Goal: Information Seeking & Learning: Learn about a topic

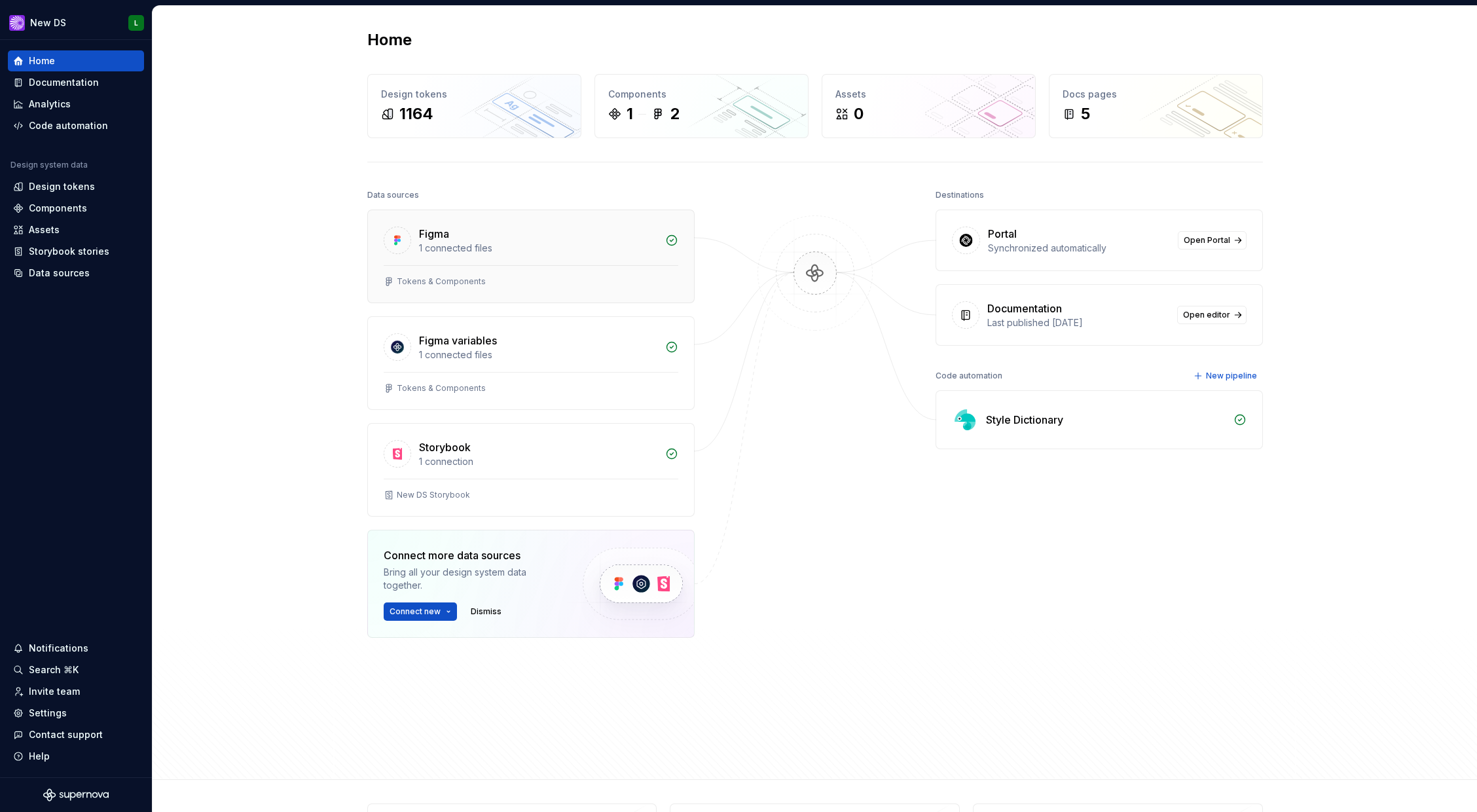
click at [443, 237] on div "Figma" at bounding box center [434, 233] width 30 height 16
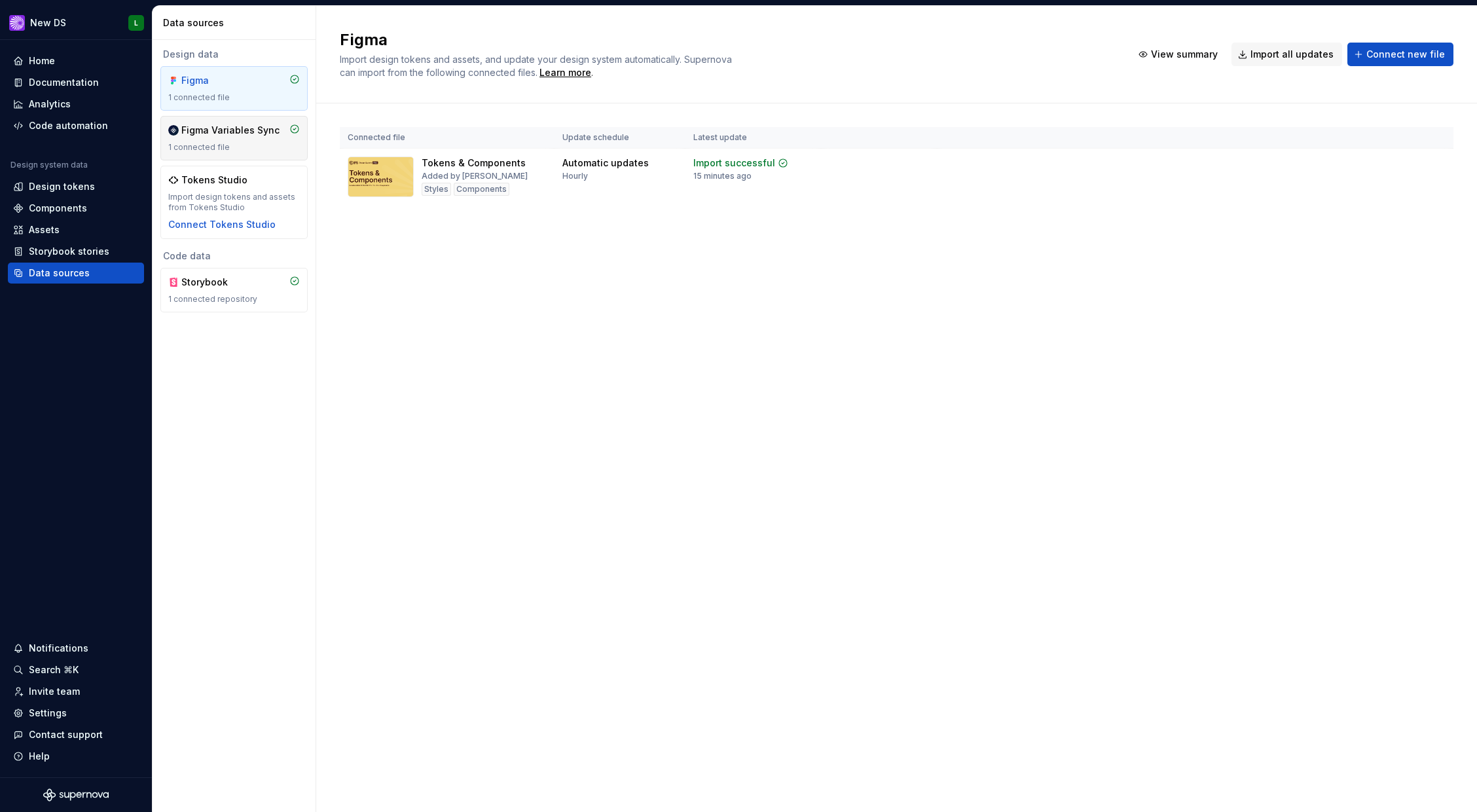
click at [235, 137] on div "Figma Variables Sync 1 connected file" at bounding box center [233, 138] width 132 height 29
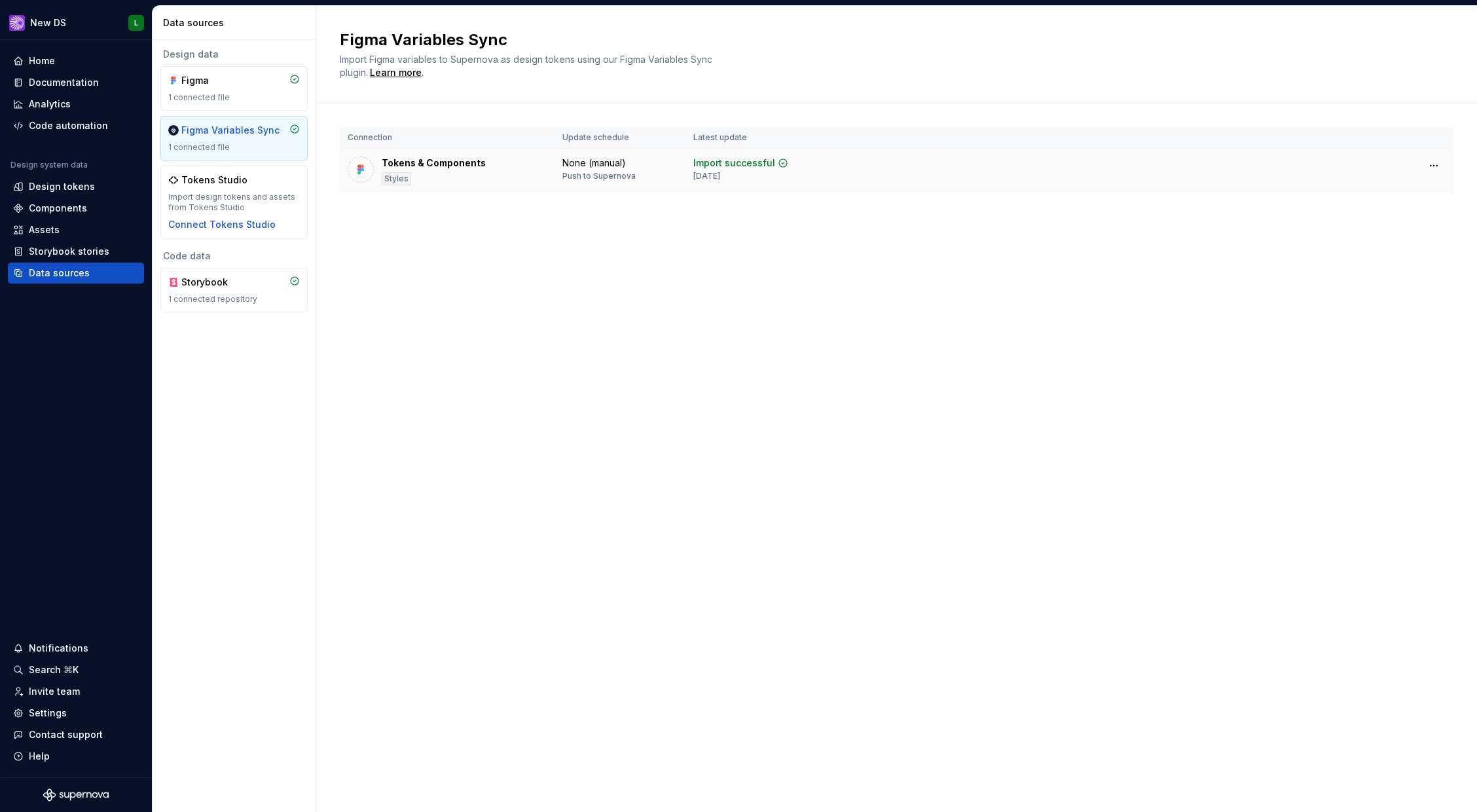
click at [429, 167] on div "Tokens & Components" at bounding box center [434, 162] width 104 height 13
click at [72, 210] on div "Components" at bounding box center [58, 208] width 59 height 13
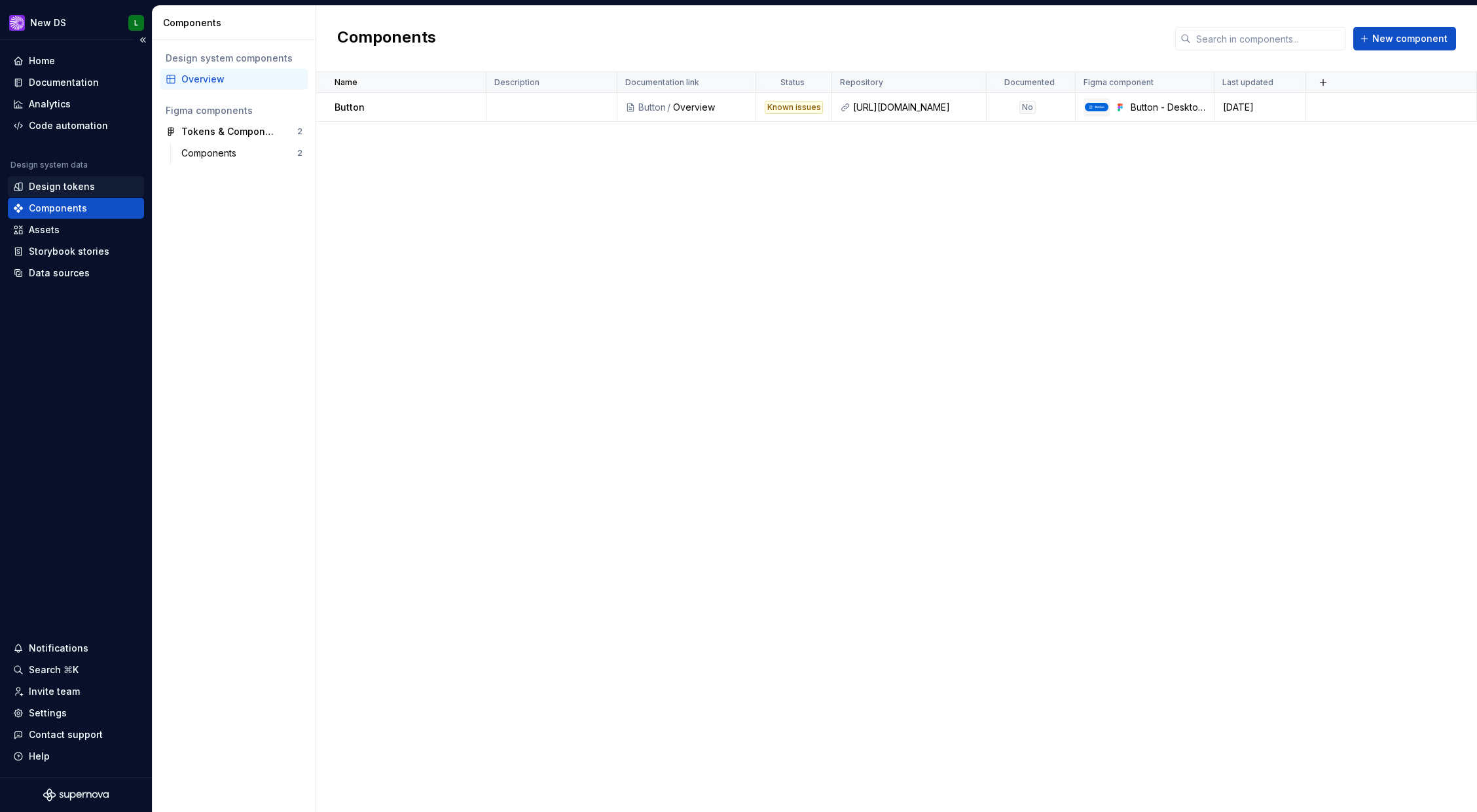
click at [72, 190] on div "Design tokens" at bounding box center [62, 186] width 66 height 13
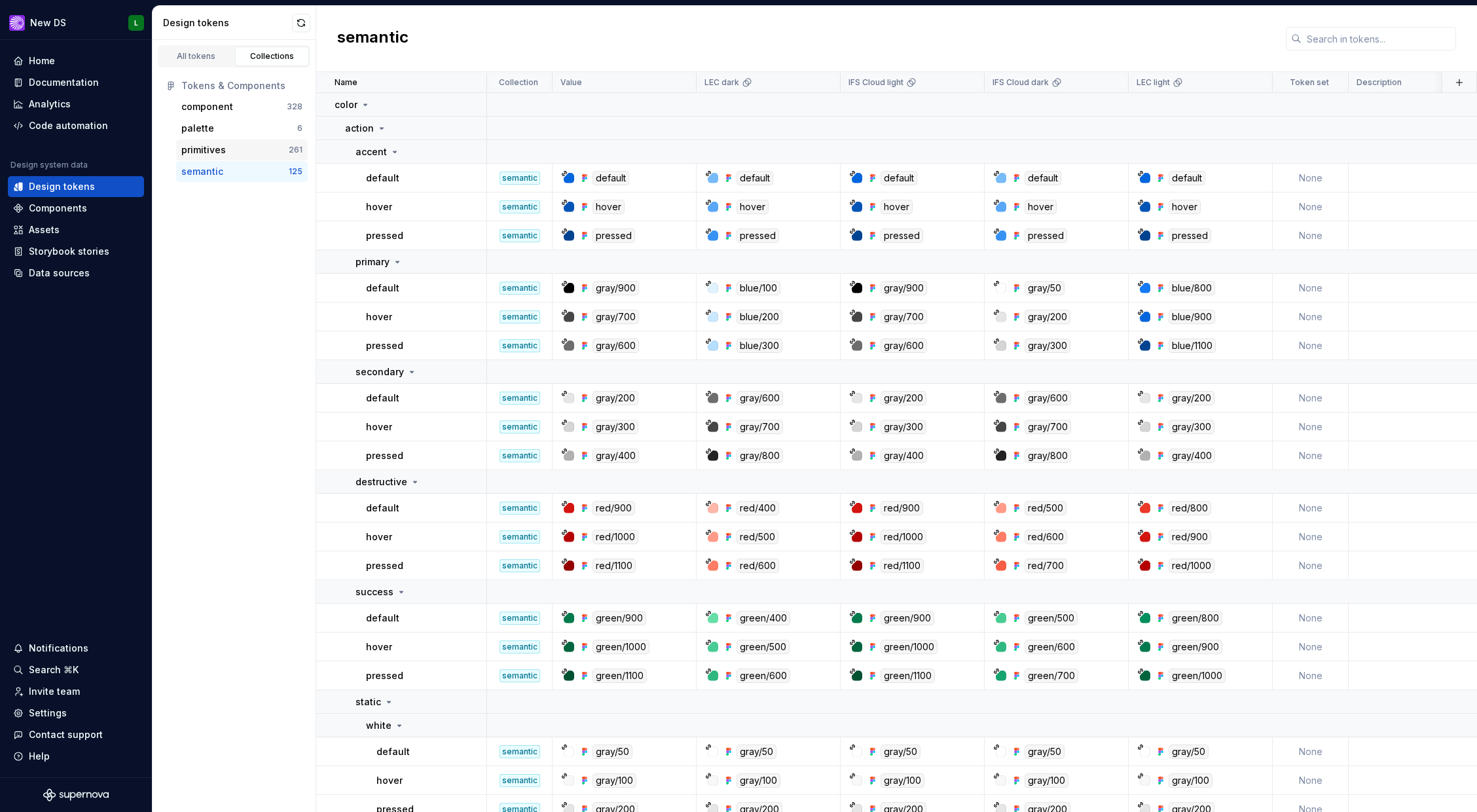
click at [233, 152] on div "primitives" at bounding box center [235, 149] width 108 height 13
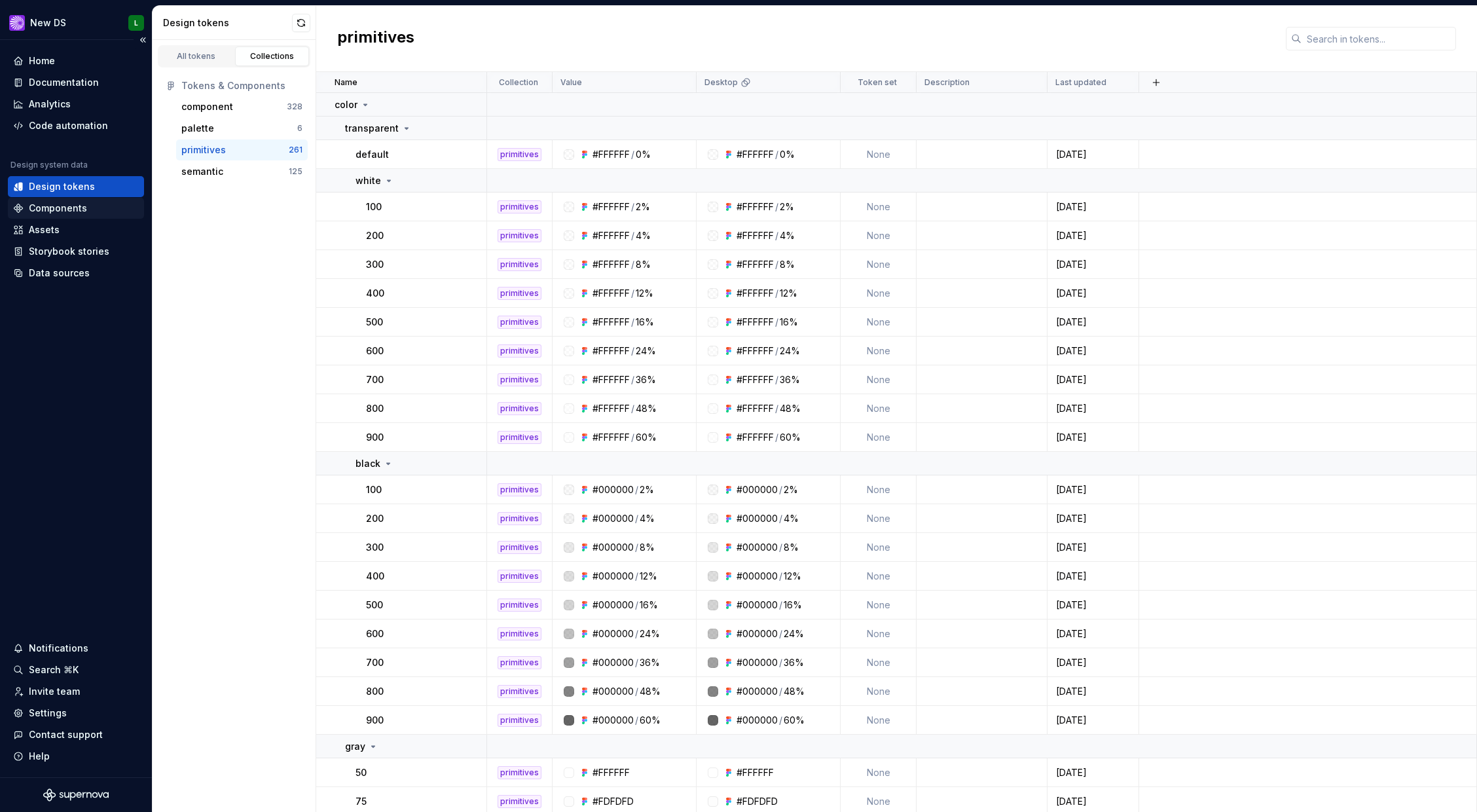
click at [93, 204] on div "Components" at bounding box center [76, 208] width 126 height 13
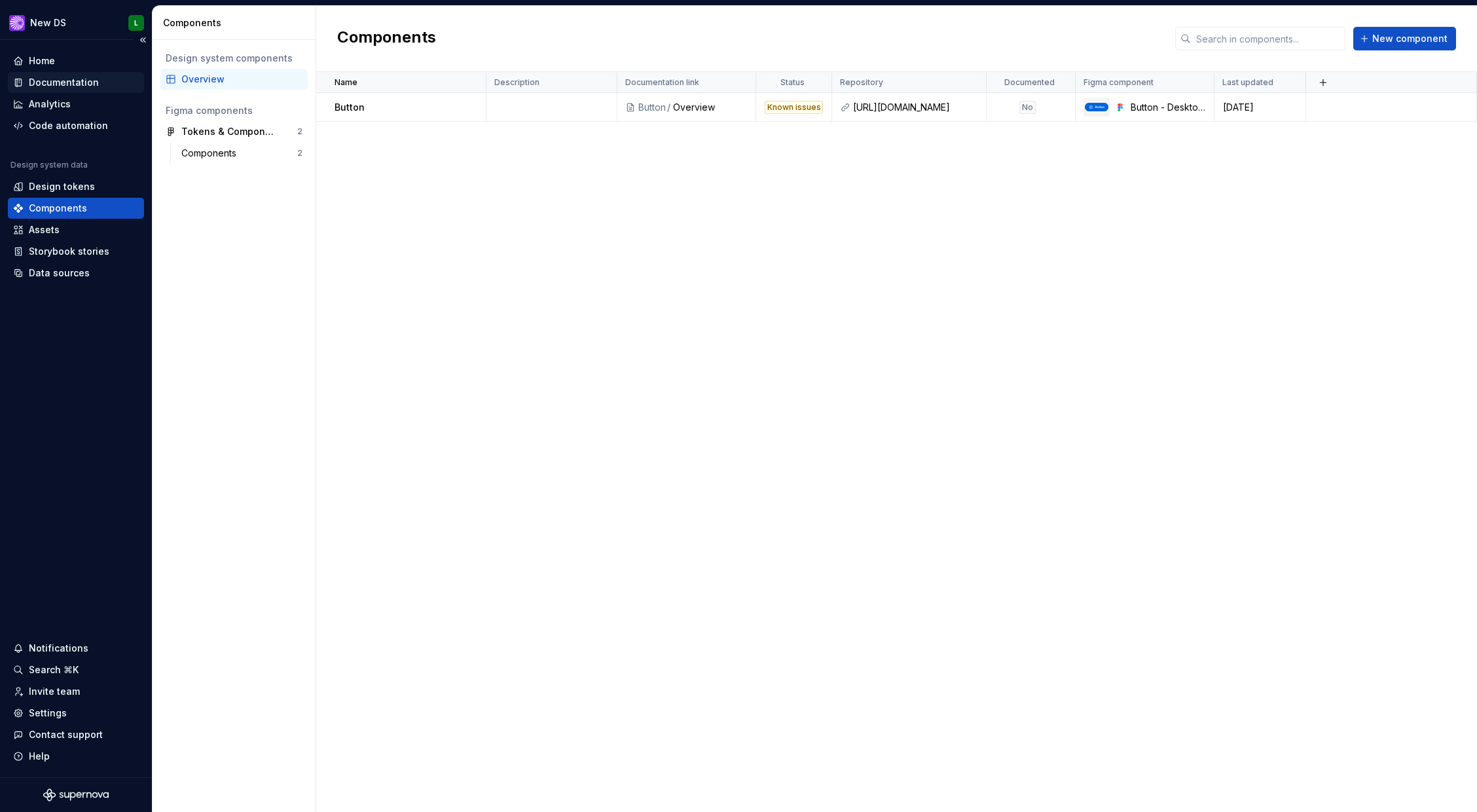
click at [54, 85] on div "Documentation" at bounding box center [64, 81] width 70 height 13
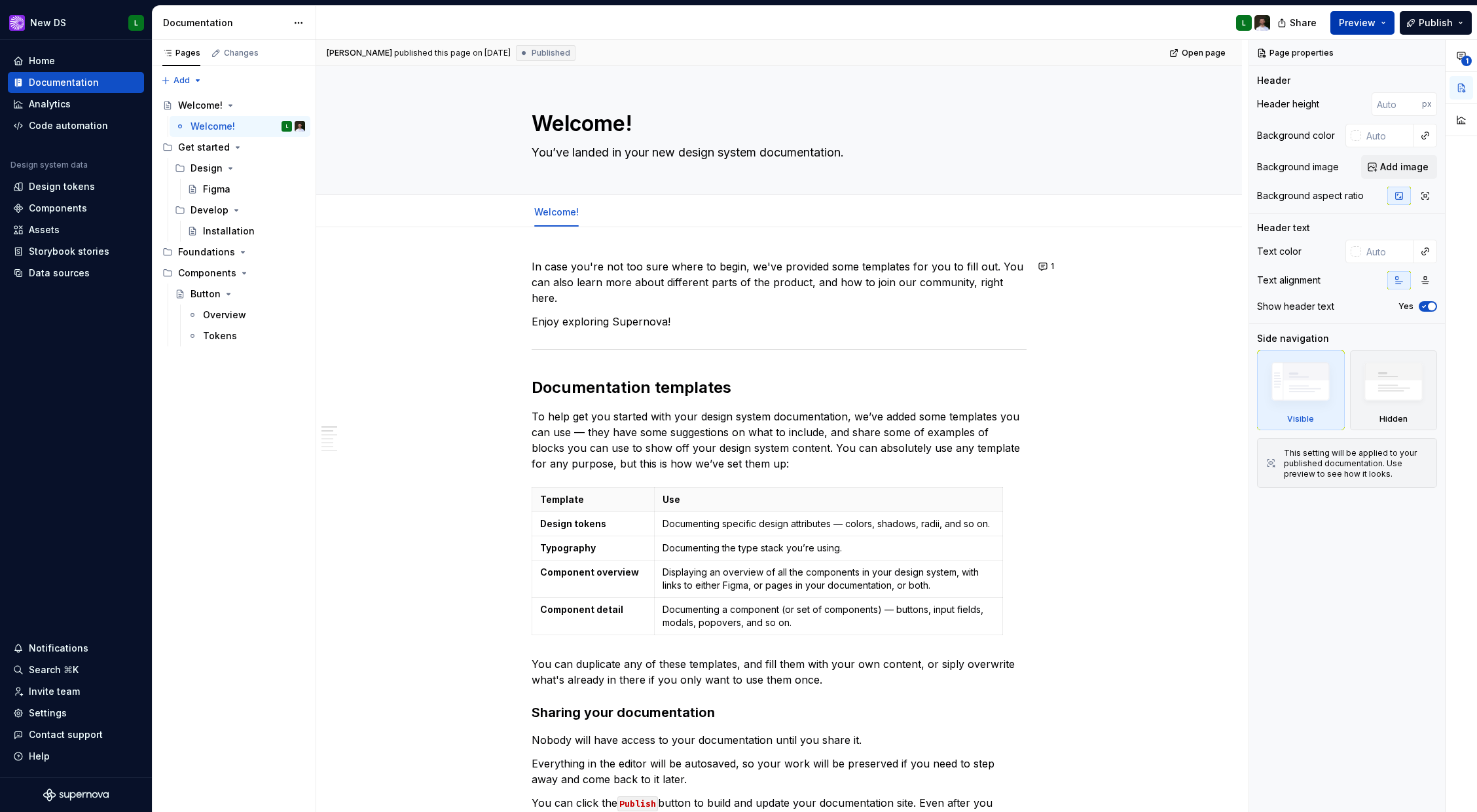
click at [1348, 25] on span "Preview" at bounding box center [1356, 22] width 37 height 13
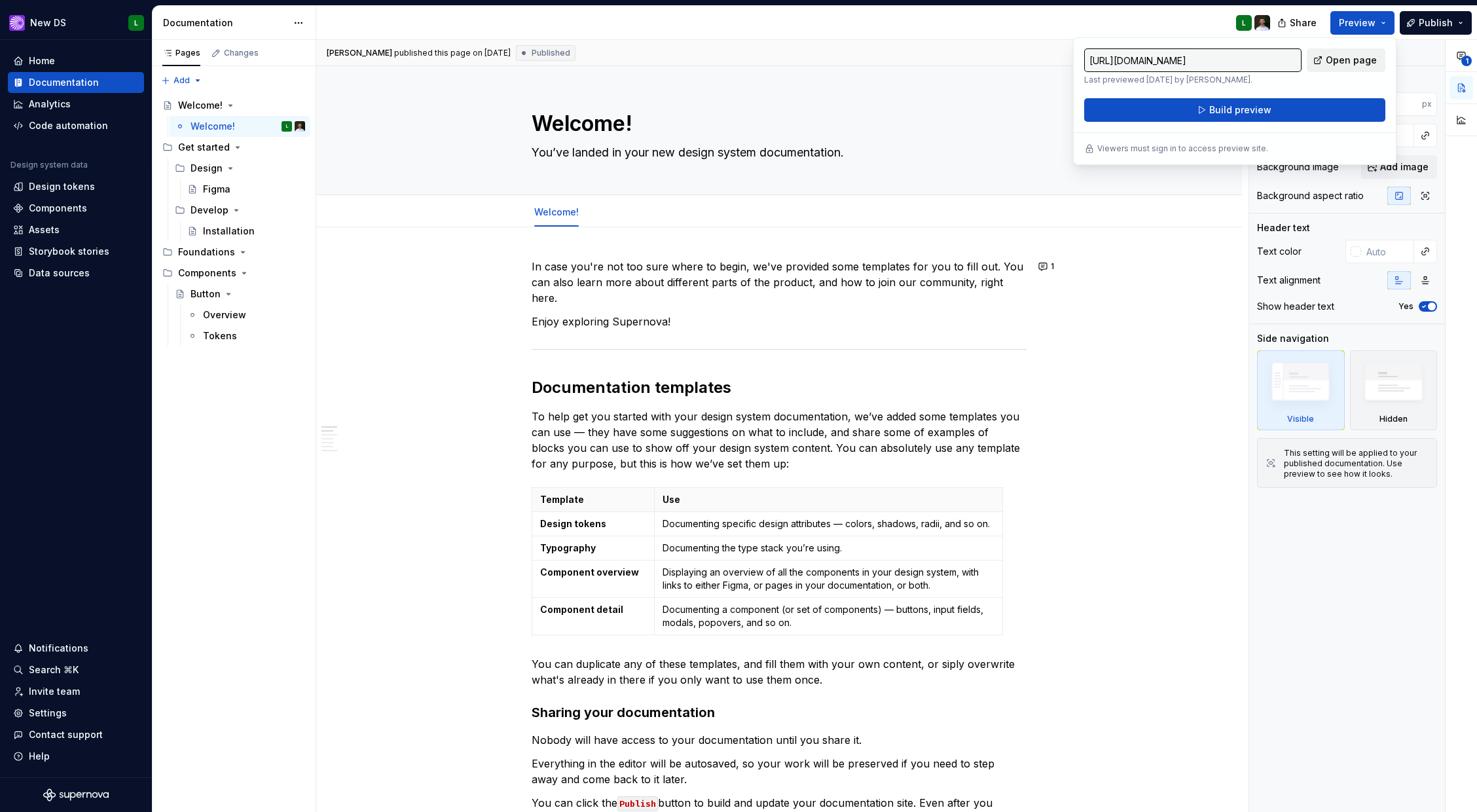
click at [1334, 59] on span "Open page" at bounding box center [1351, 59] width 51 height 13
click at [1422, 25] on span "Publish" at bounding box center [1436, 22] width 34 height 13
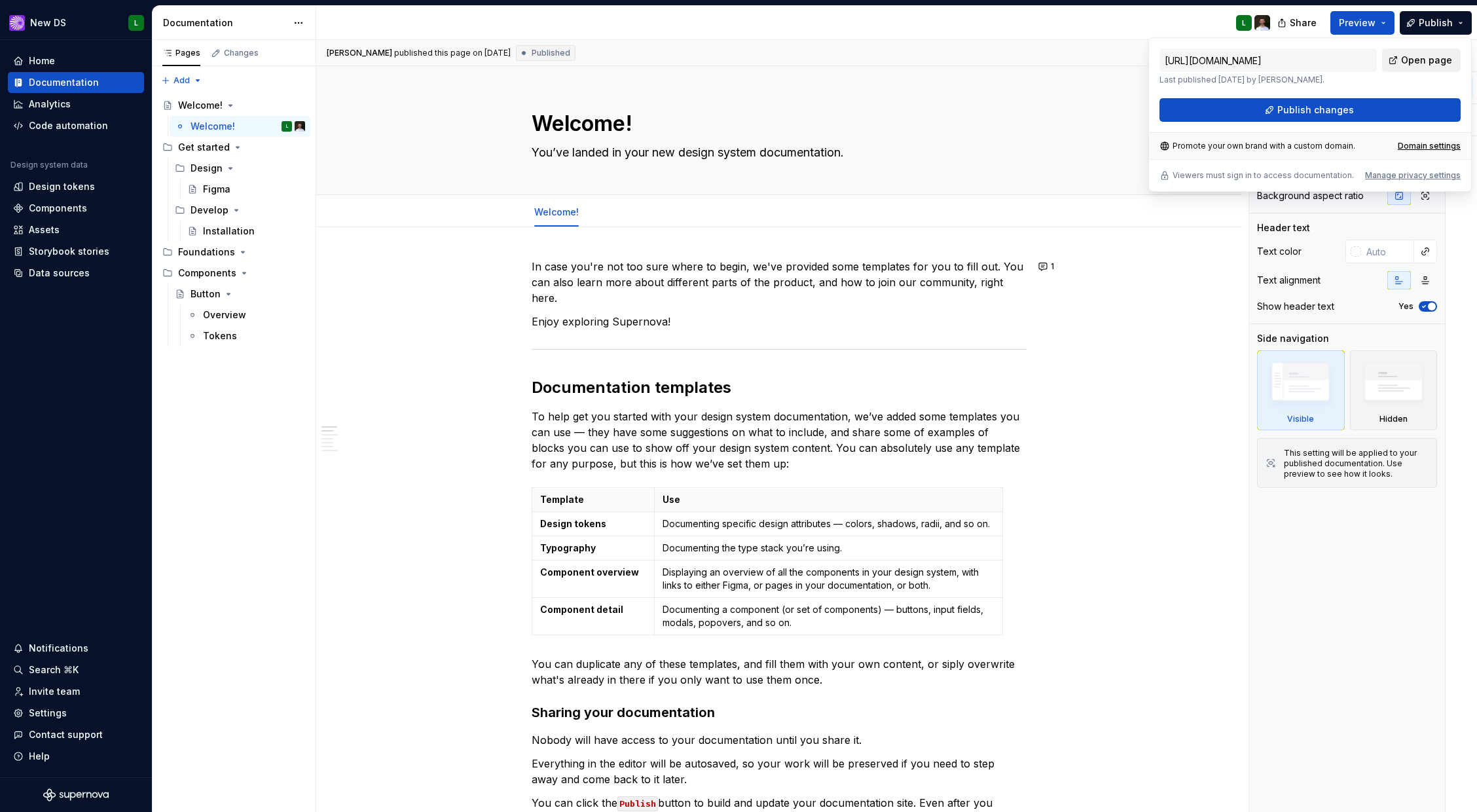
click at [1422, 60] on span "Open page" at bounding box center [1427, 59] width 51 height 13
type textarea "*"
click at [90, 188] on div "Design tokens" at bounding box center [62, 186] width 66 height 13
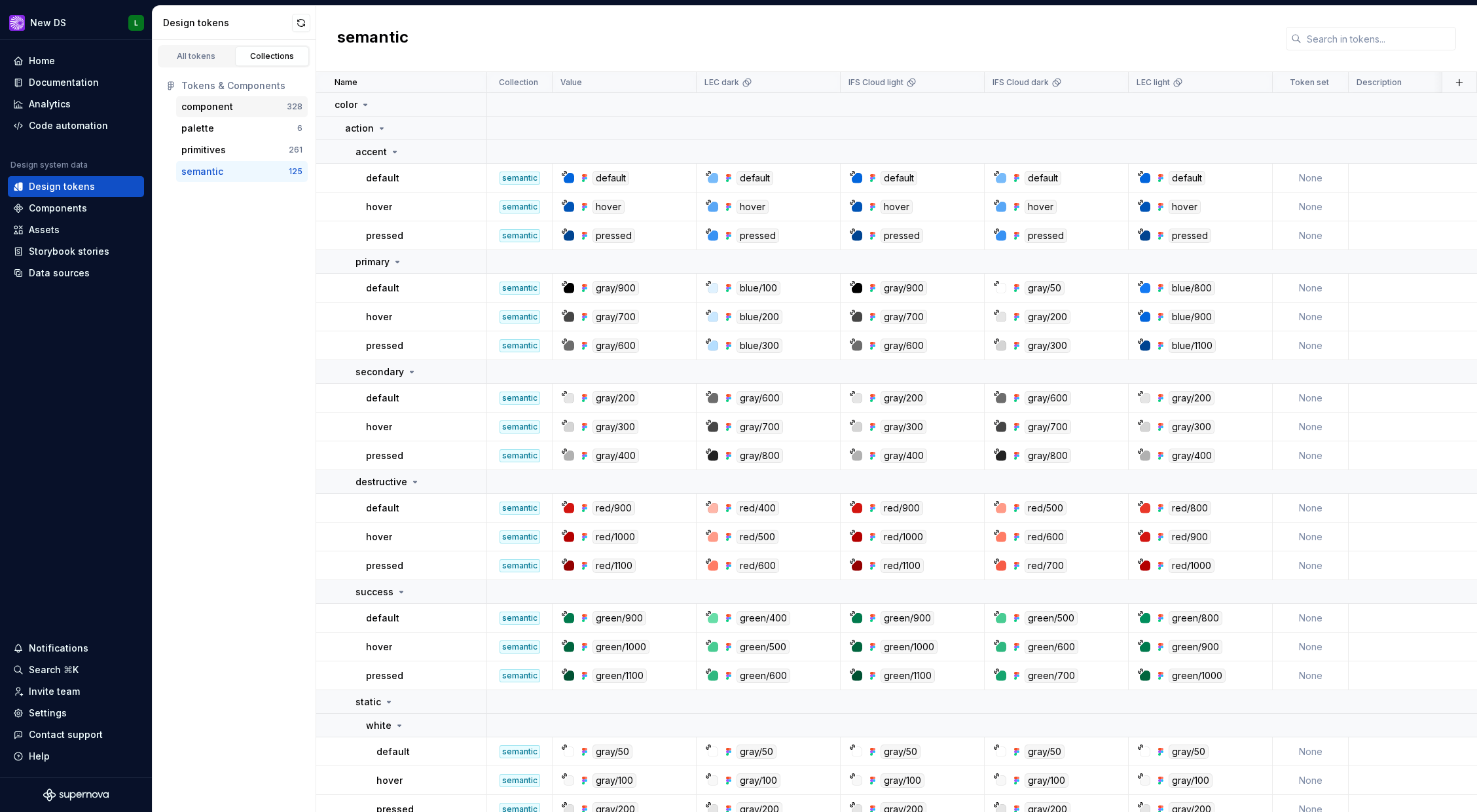
click at [220, 105] on div "component" at bounding box center [207, 106] width 52 height 13
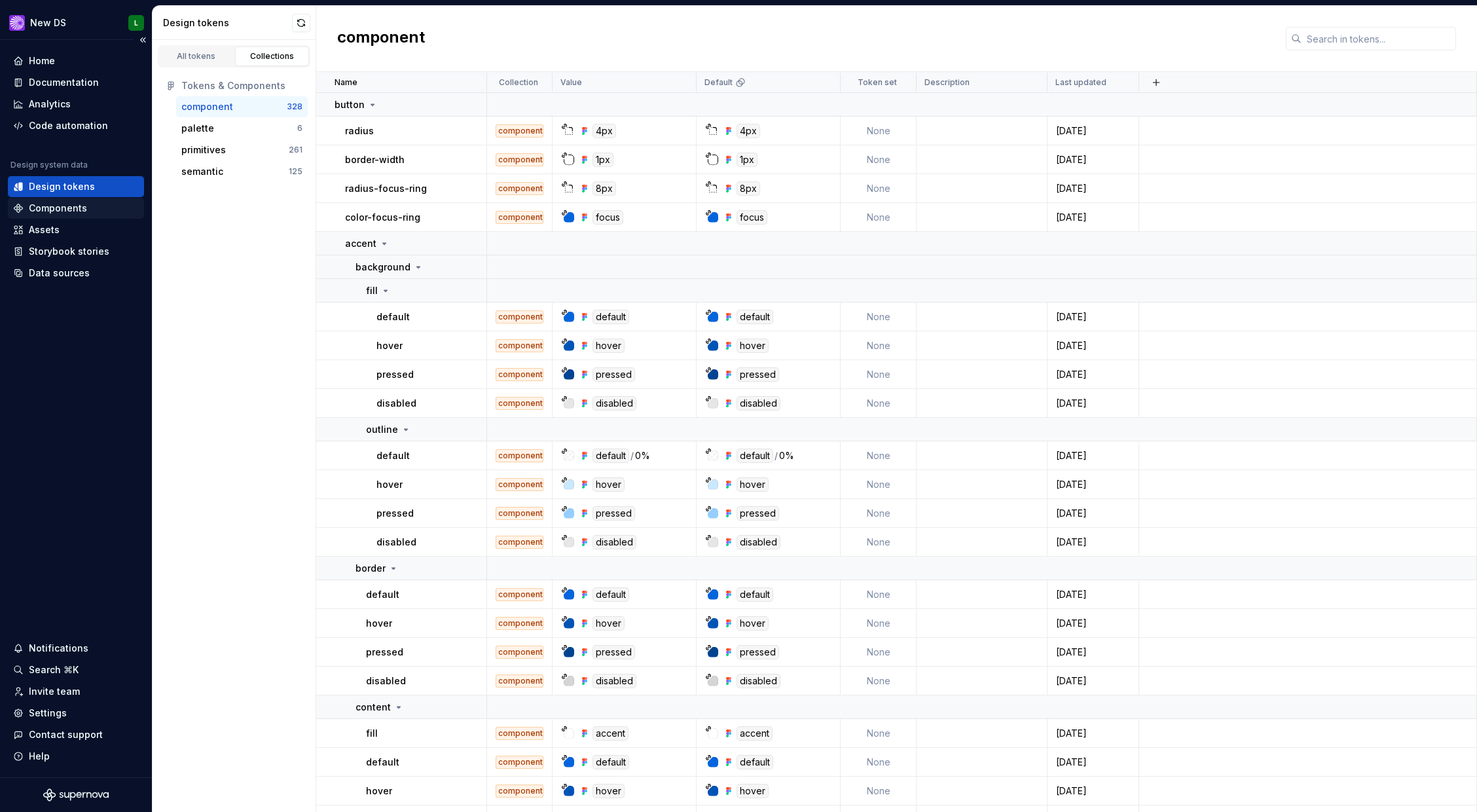
click at [76, 206] on div "Components" at bounding box center [58, 208] width 59 height 13
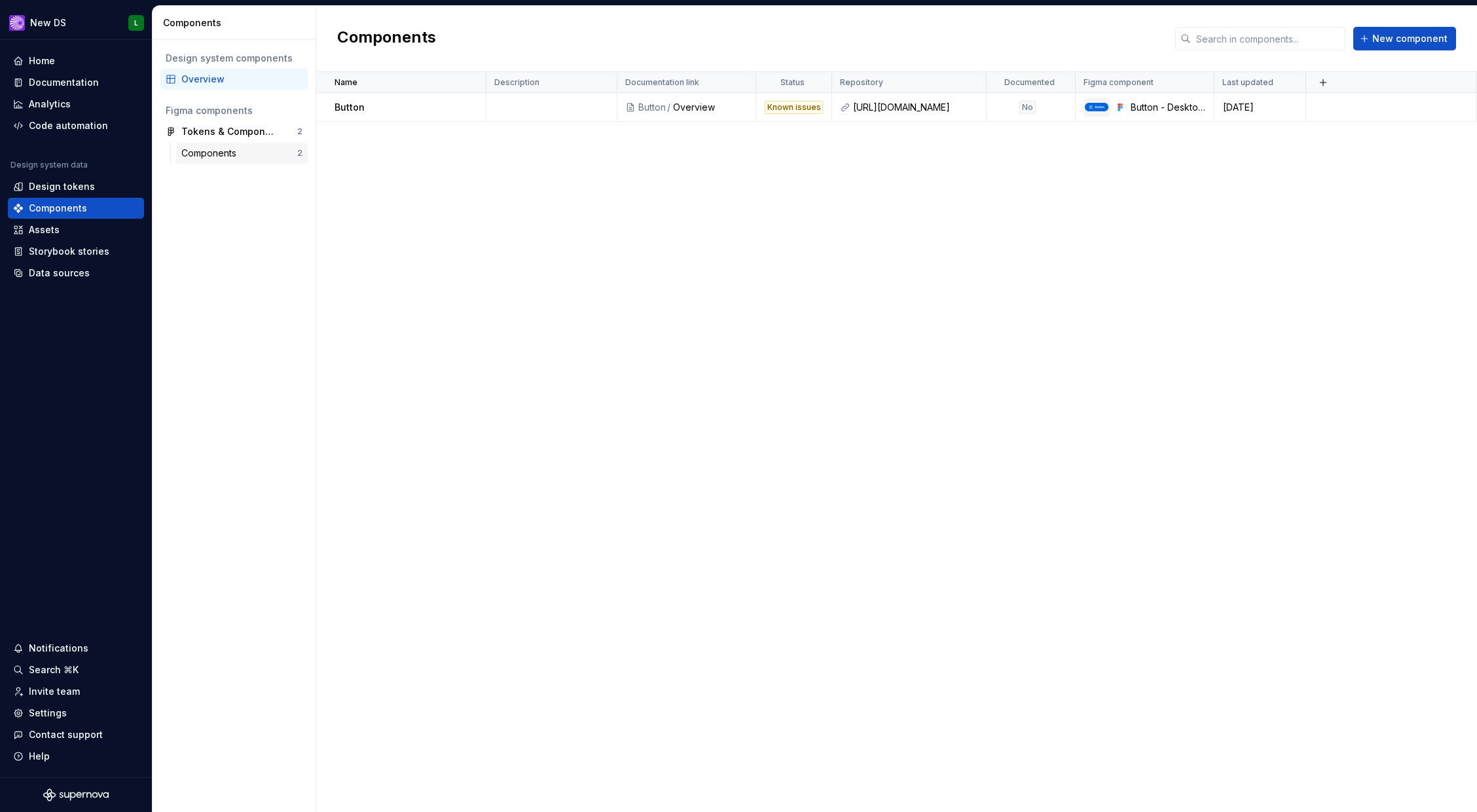
click at [229, 148] on div "Components" at bounding box center [211, 153] width 60 height 13
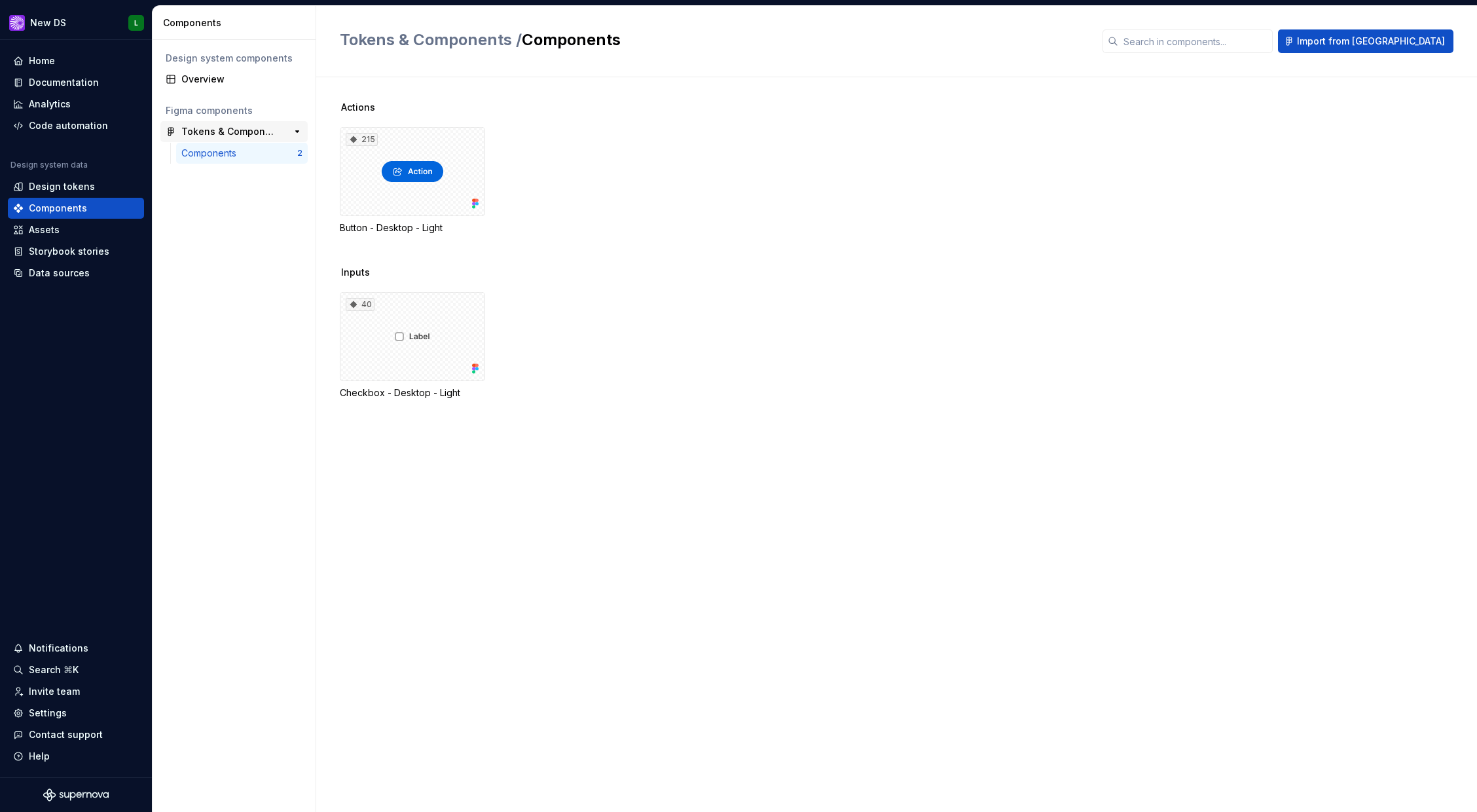
click at [231, 138] on div "Tokens & Components 2" at bounding box center [234, 132] width 148 height 21
click at [73, 190] on div "Design tokens" at bounding box center [62, 186] width 66 height 13
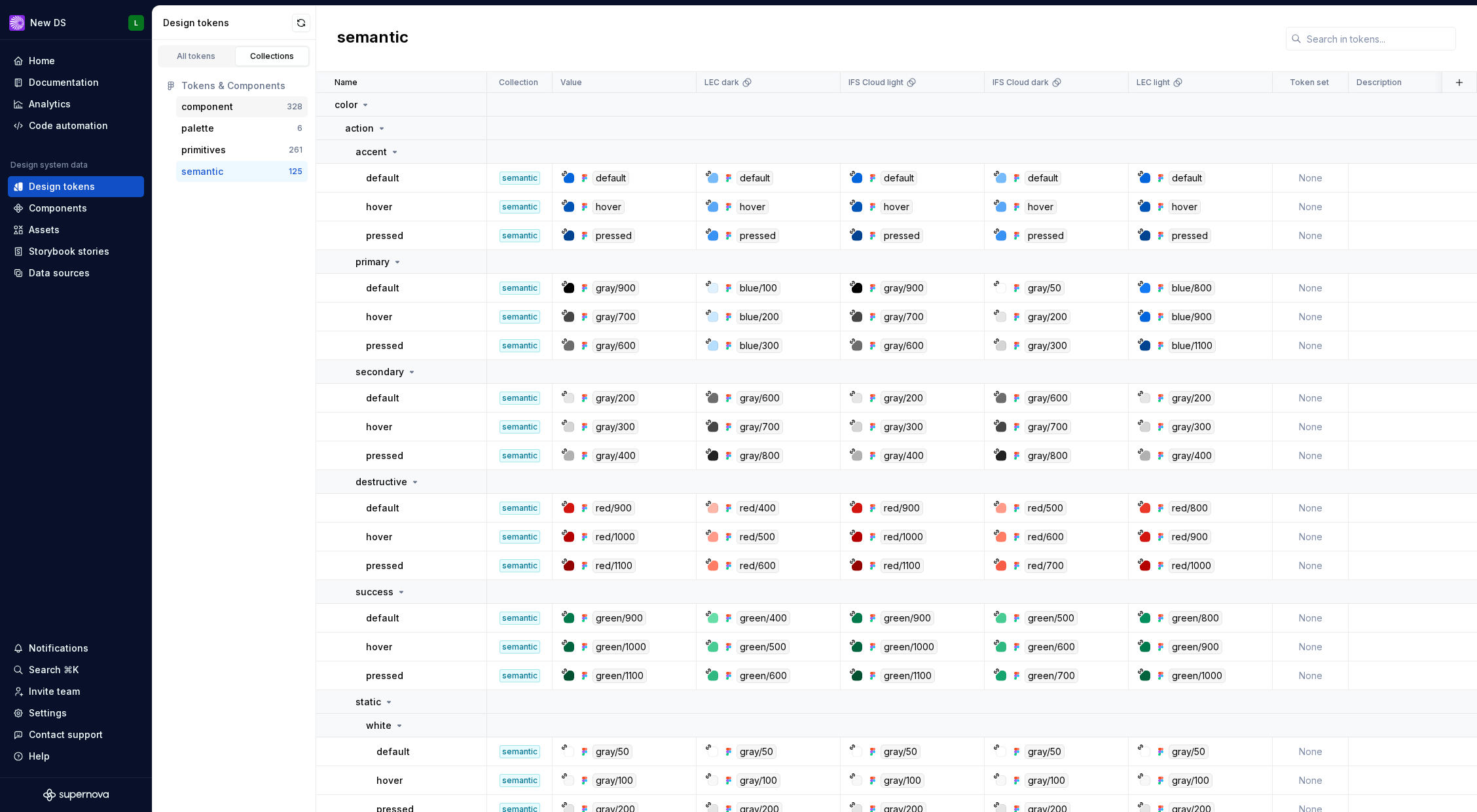
click at [229, 109] on div "component" at bounding box center [207, 106] width 52 height 13
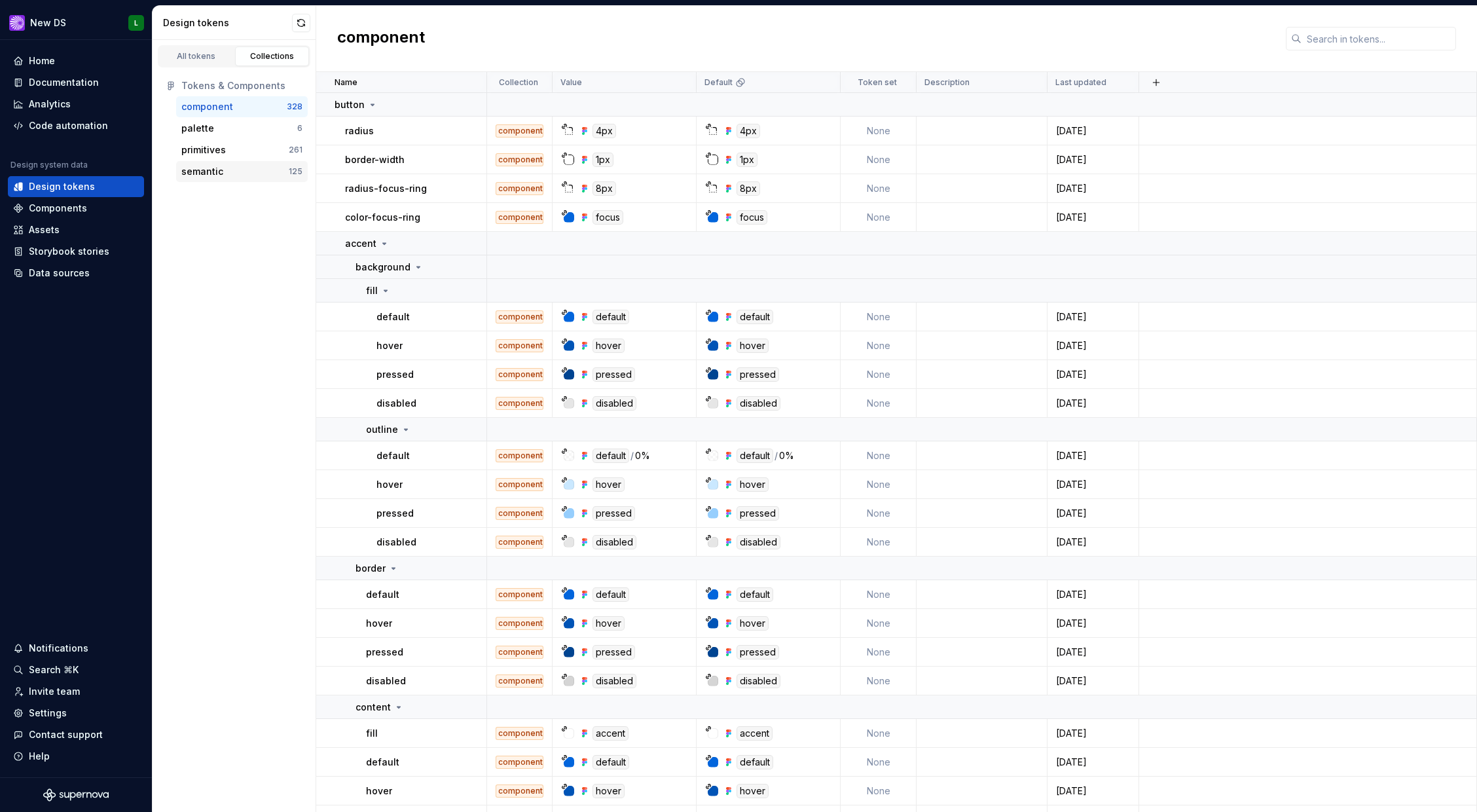
click at [244, 175] on div "semantic" at bounding box center [235, 171] width 108 height 13
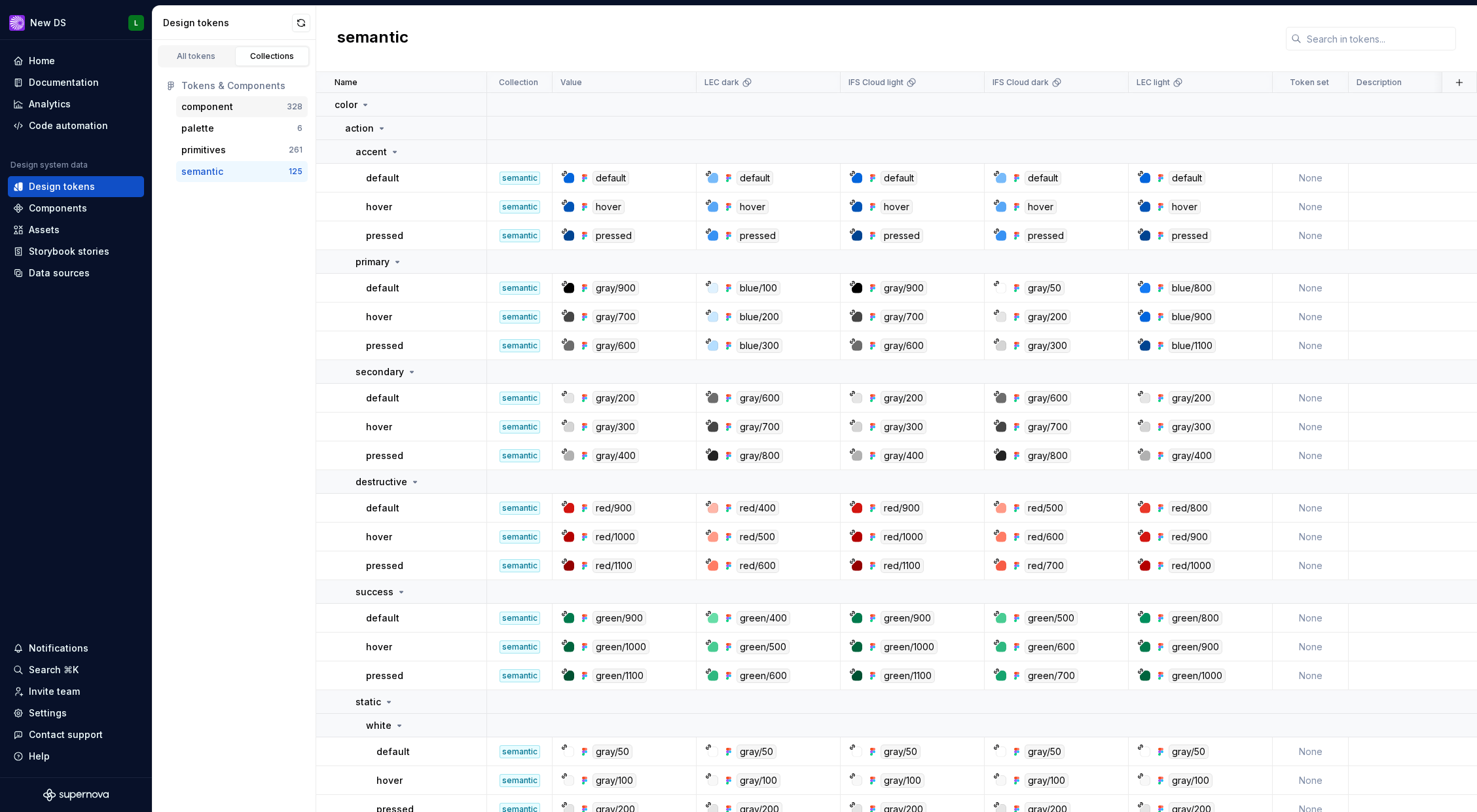
click at [245, 108] on div "component" at bounding box center [234, 106] width 105 height 13
